Goal: Task Accomplishment & Management: Complete application form

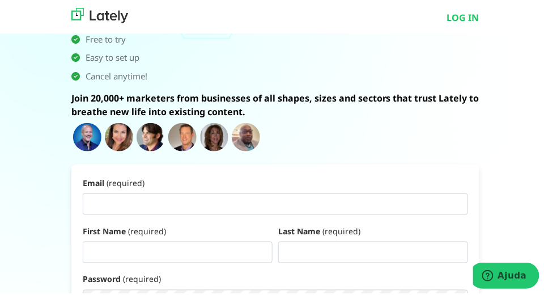
scroll to position [227, 0]
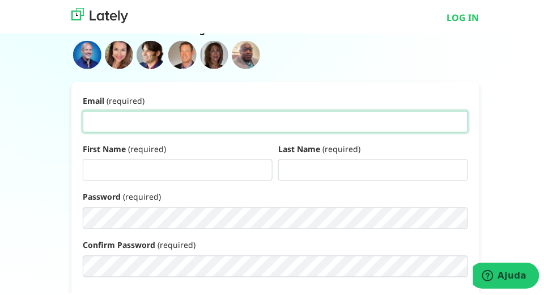
click at [142, 119] on input "Email (required)" at bounding box center [276, 120] width 386 height 22
type input "[EMAIL_ADDRESS][DOMAIN_NAME]"
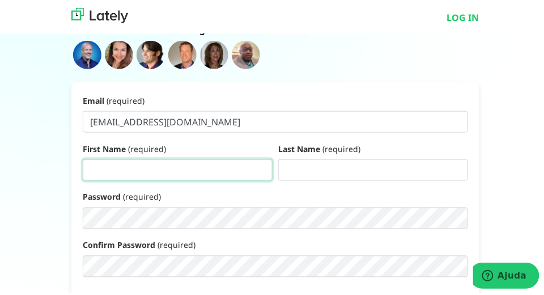
click at [128, 174] on input "First Name (required)" at bounding box center [178, 169] width 190 height 22
type input "[PERSON_NAME]"
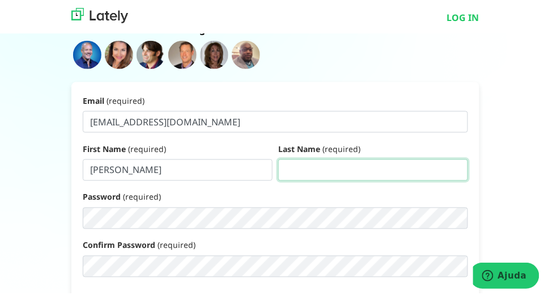
click at [323, 172] on input "Last Name (required)" at bounding box center [373, 169] width 190 height 22
type input "[PERSON_NAME]"
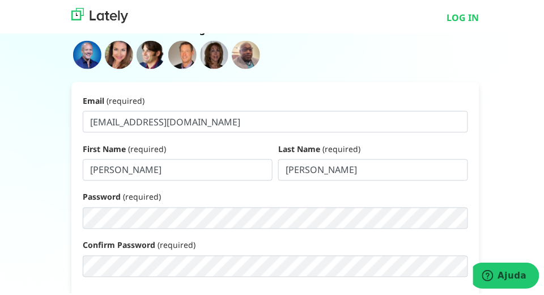
click at [101, 206] on div "Password (required)" at bounding box center [276, 207] width 386 height 39
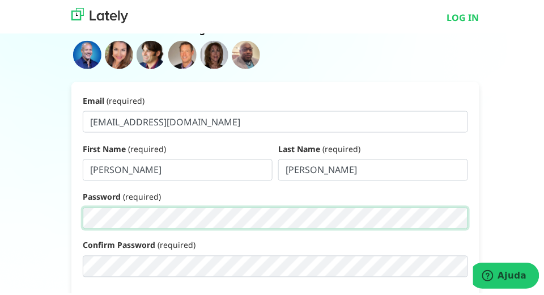
click at [7, 228] on div "LOG IN Welcome to Lately's "Starter Plan" 7-day Boot Camp! Ideal for individual…" at bounding box center [275, 126] width 551 height 598
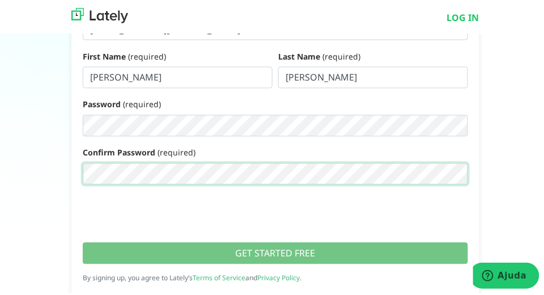
scroll to position [358, 0]
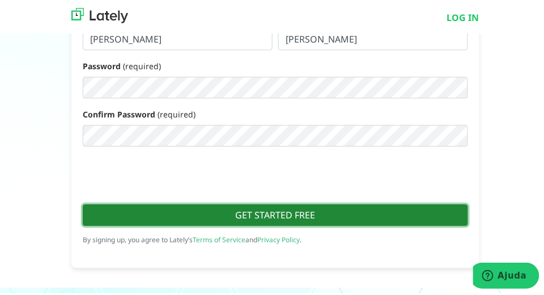
click at [299, 213] on button "GET STARTED FREE" at bounding box center [276, 214] width 386 height 22
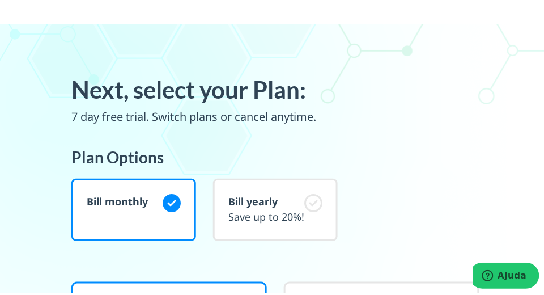
scroll to position [0, 0]
